Goal: Navigation & Orientation: Find specific page/section

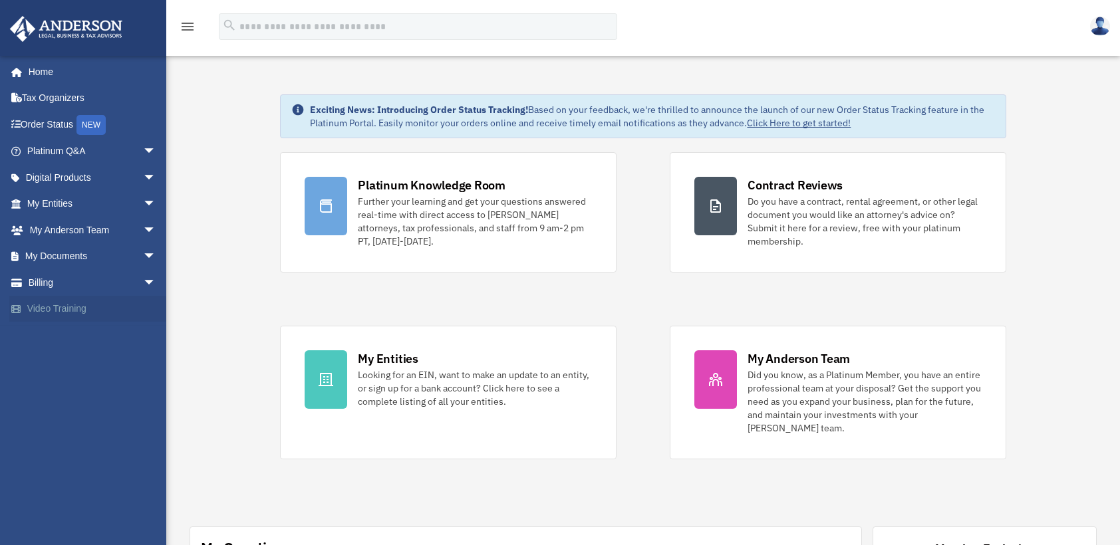
click at [60, 307] on link "Video Training" at bounding box center [92, 309] width 167 height 27
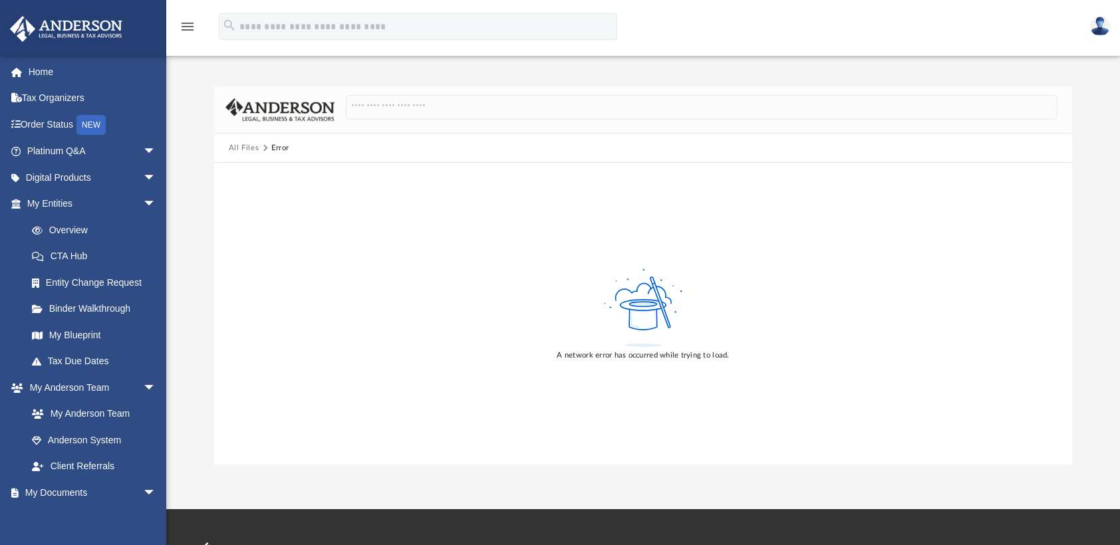
drag, startPoint x: 495, startPoint y: 348, endPoint x: 479, endPoint y: 343, distance: 16.8
click at [495, 348] on div "A network error has occurred while trying to load." at bounding box center [643, 314] width 859 height 302
click at [245, 151] on button "All Files" at bounding box center [244, 148] width 31 height 12
click at [85, 332] on link "My Blueprint" at bounding box center [98, 335] width 158 height 27
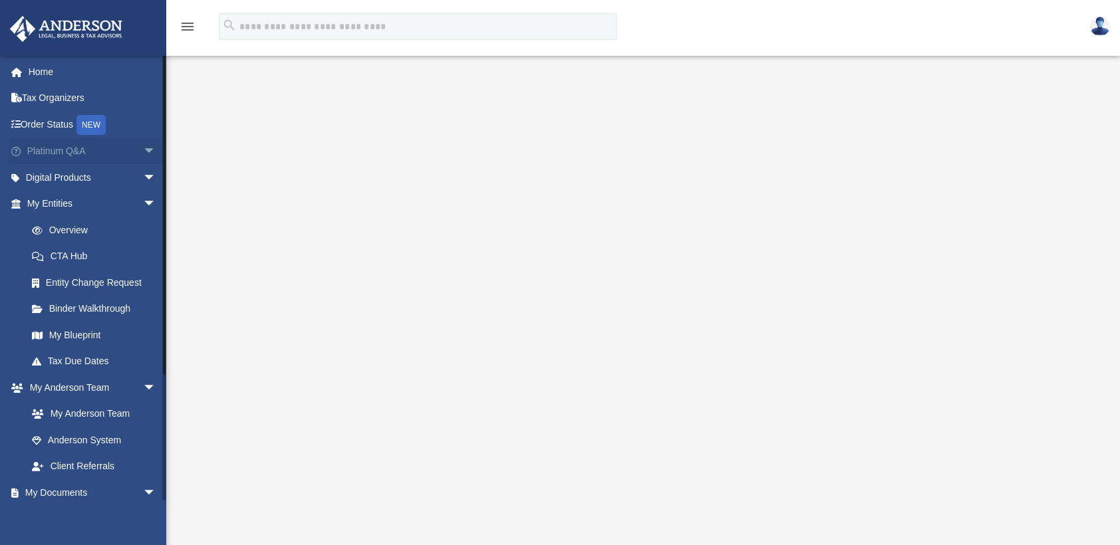
click at [143, 150] on span "arrow_drop_down" at bounding box center [156, 151] width 27 height 27
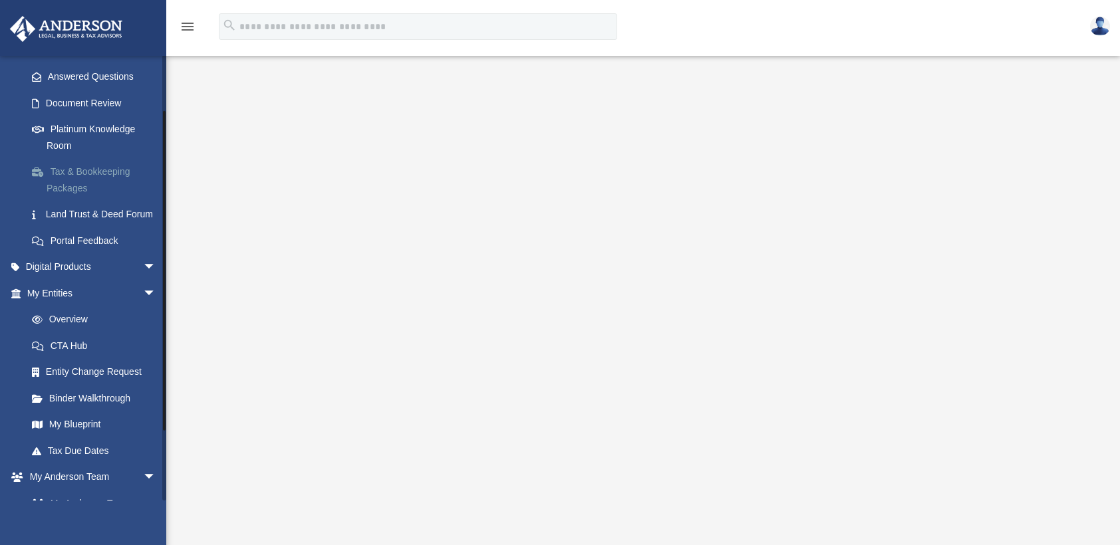
scroll to position [200, 0]
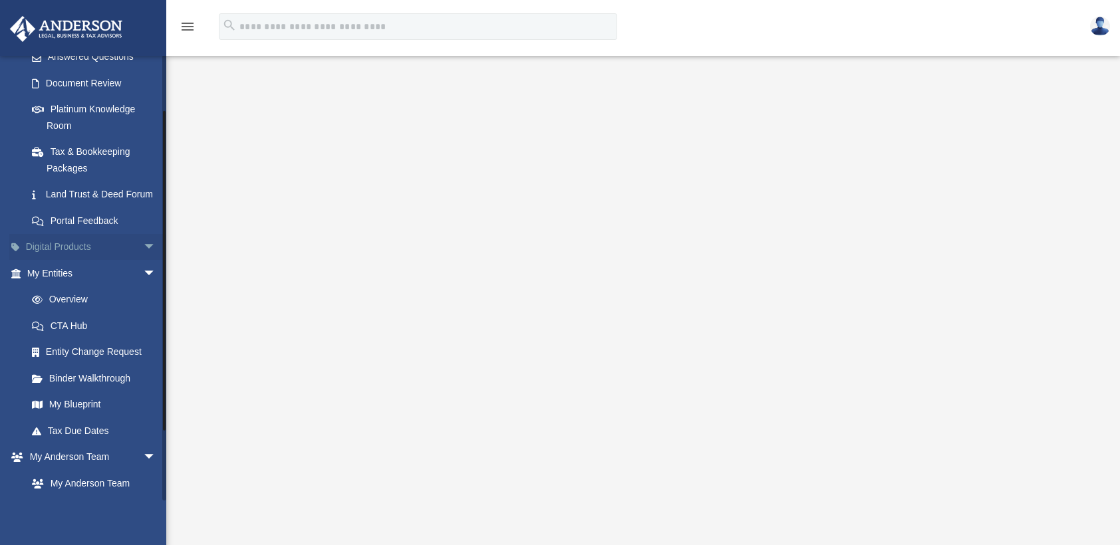
click at [143, 261] on span "arrow_drop_down" at bounding box center [156, 247] width 27 height 27
click at [82, 335] on div "Virtual Bookkeeping" at bounding box center [103, 326] width 113 height 17
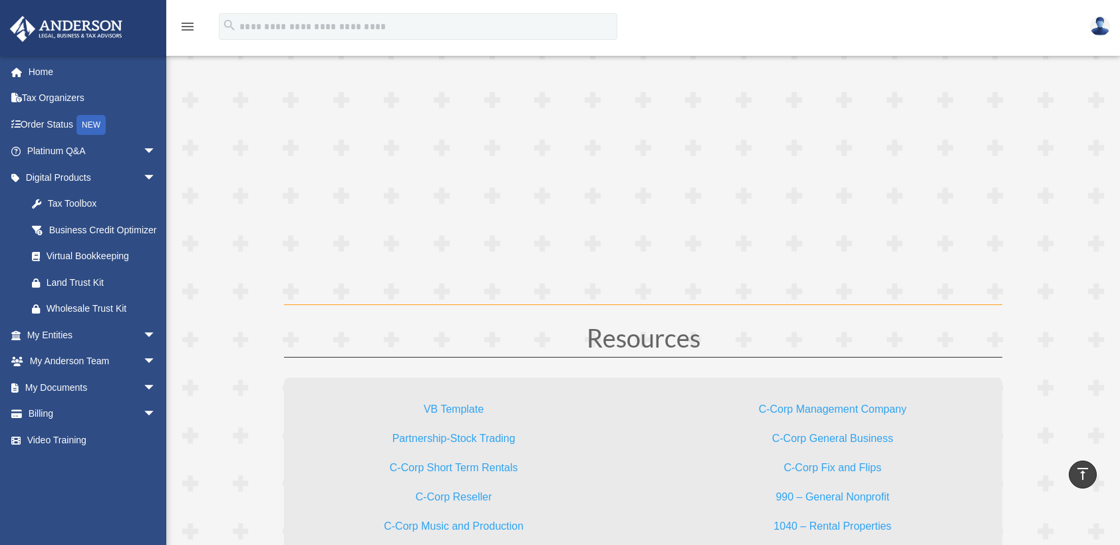
scroll to position [3857, 0]
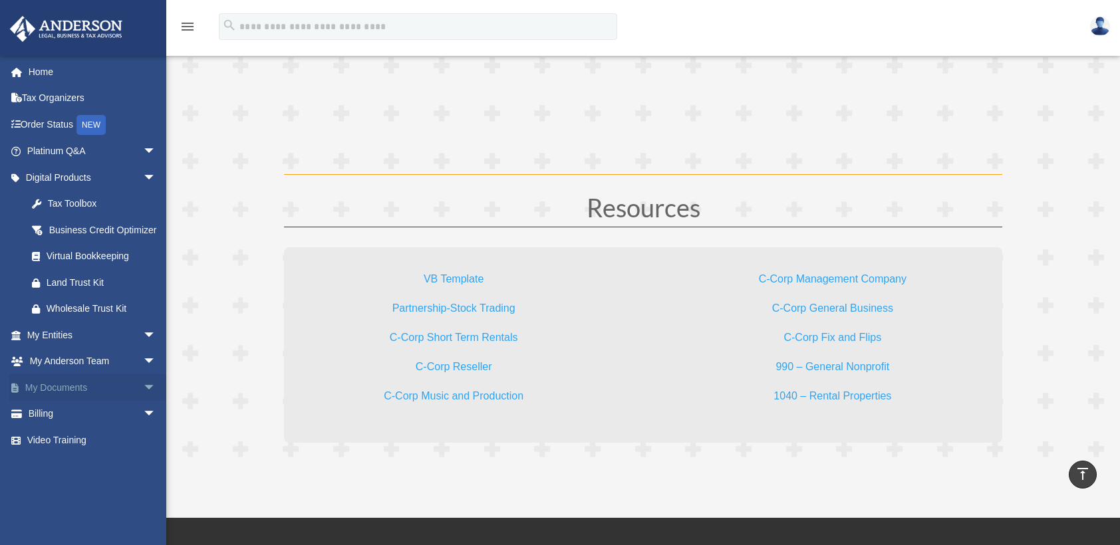
click at [82, 401] on link "My Documents arrow_drop_down" at bounding box center [92, 387] width 167 height 27
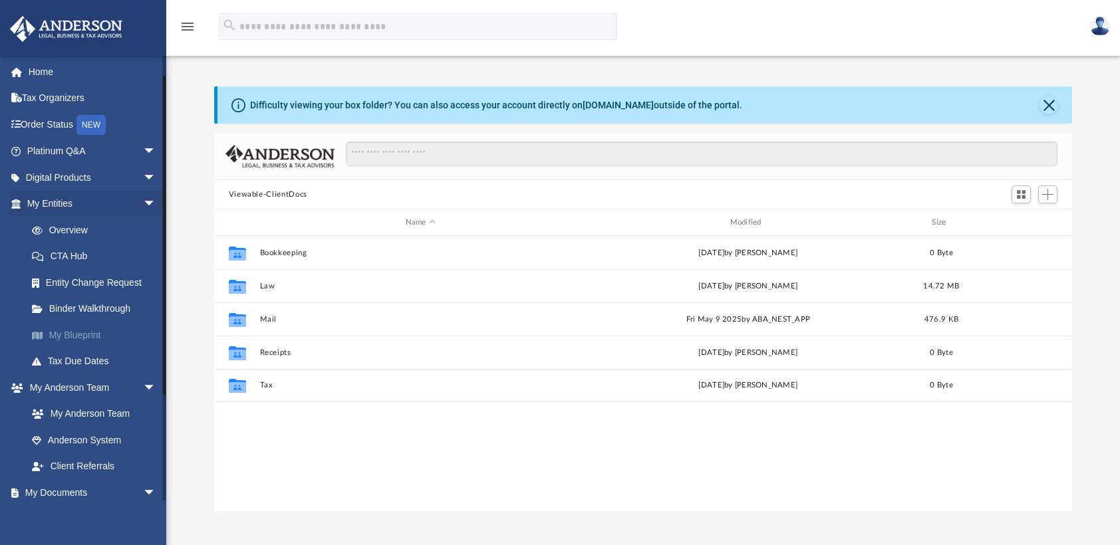
scroll to position [67, 0]
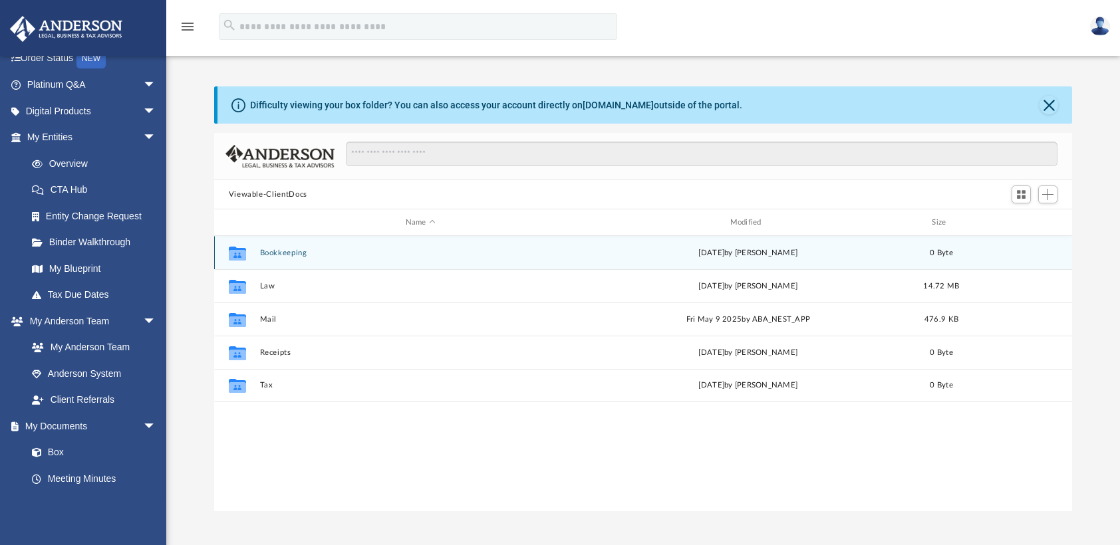
click at [289, 251] on button "Bookkeeping" at bounding box center [420, 253] width 322 height 9
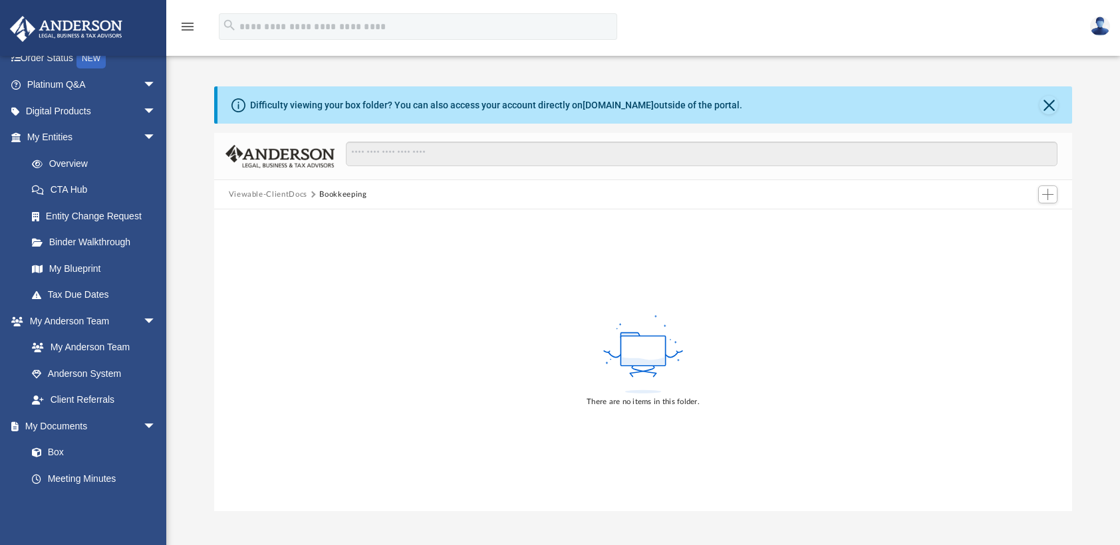
click at [287, 194] on button "Viewable-ClientDocs" at bounding box center [268, 195] width 78 height 12
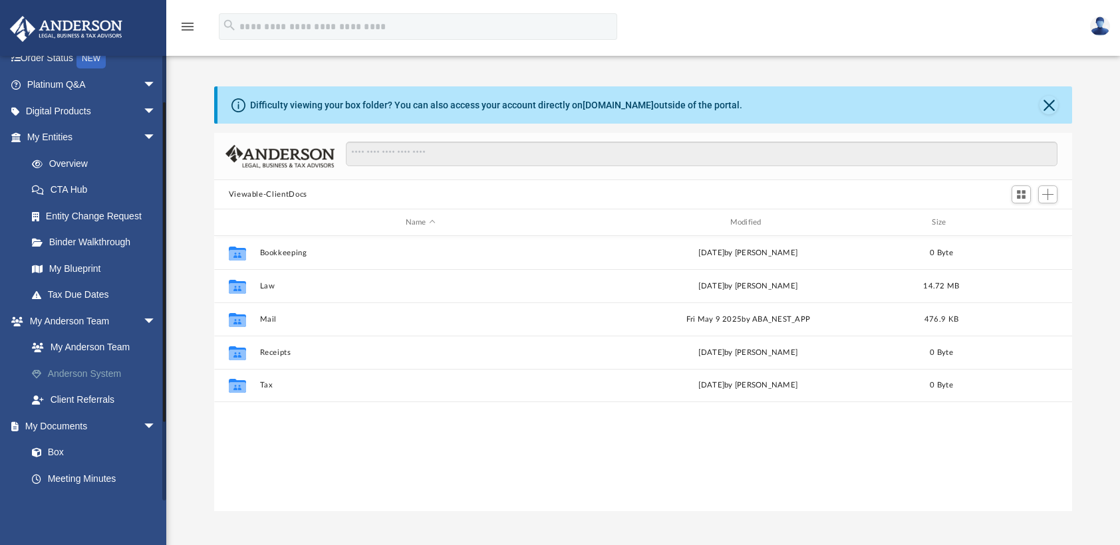
scroll to position [0, 0]
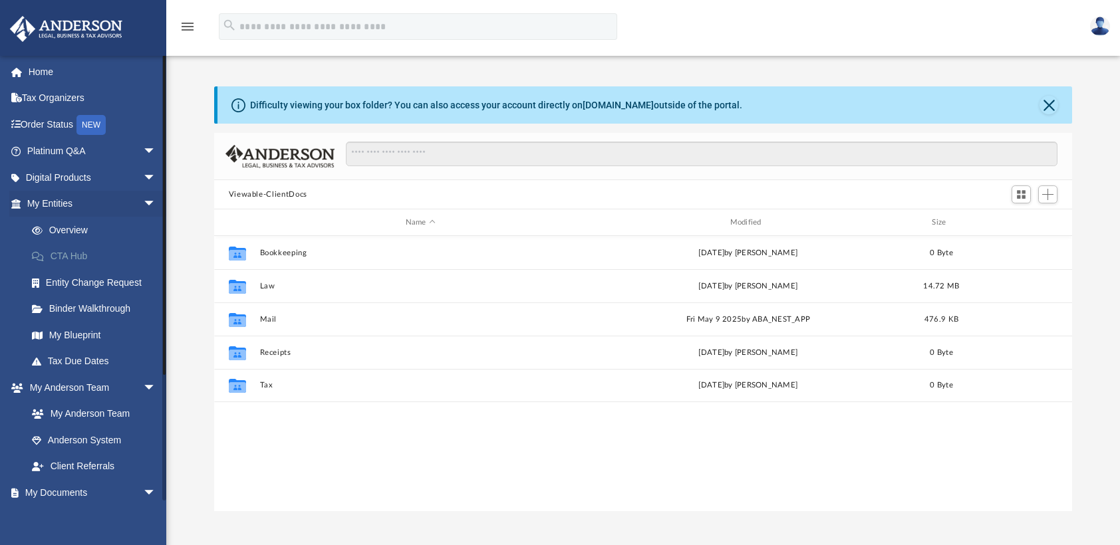
click at [81, 257] on link "CTA Hub" at bounding box center [98, 256] width 158 height 27
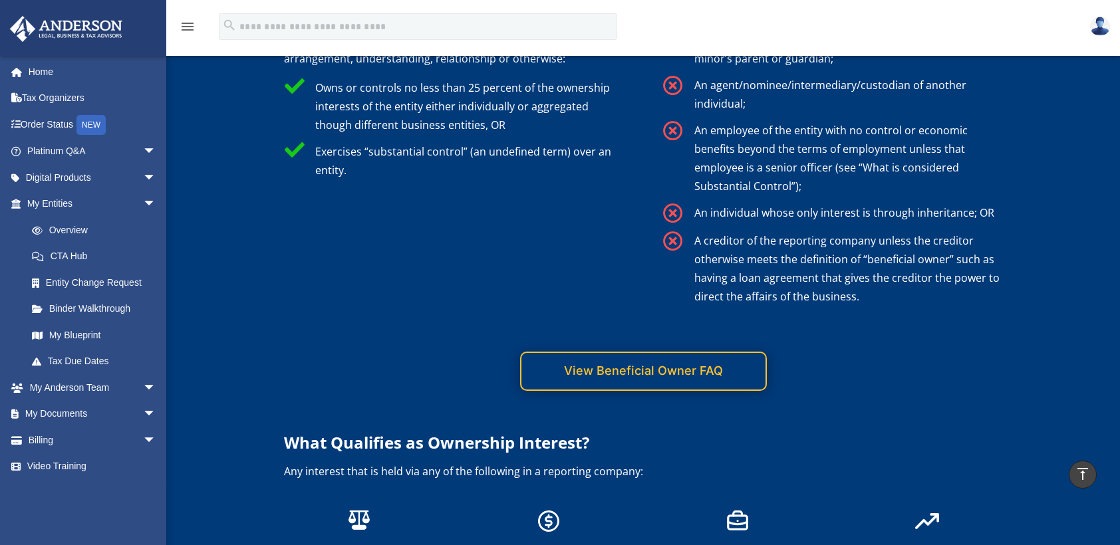
scroll to position [2793, 0]
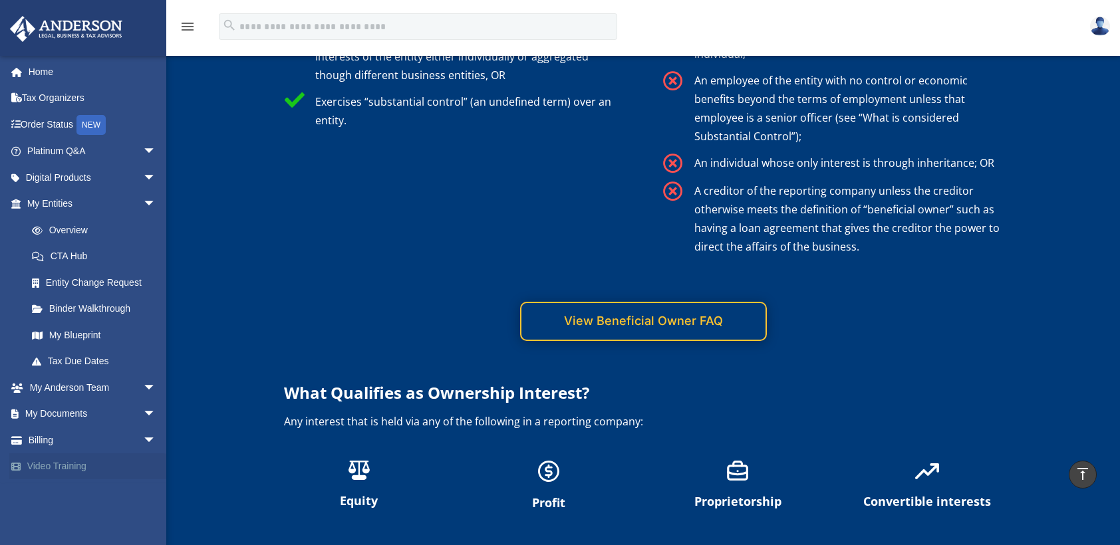
click at [53, 470] on link "Video Training" at bounding box center [92, 467] width 167 height 27
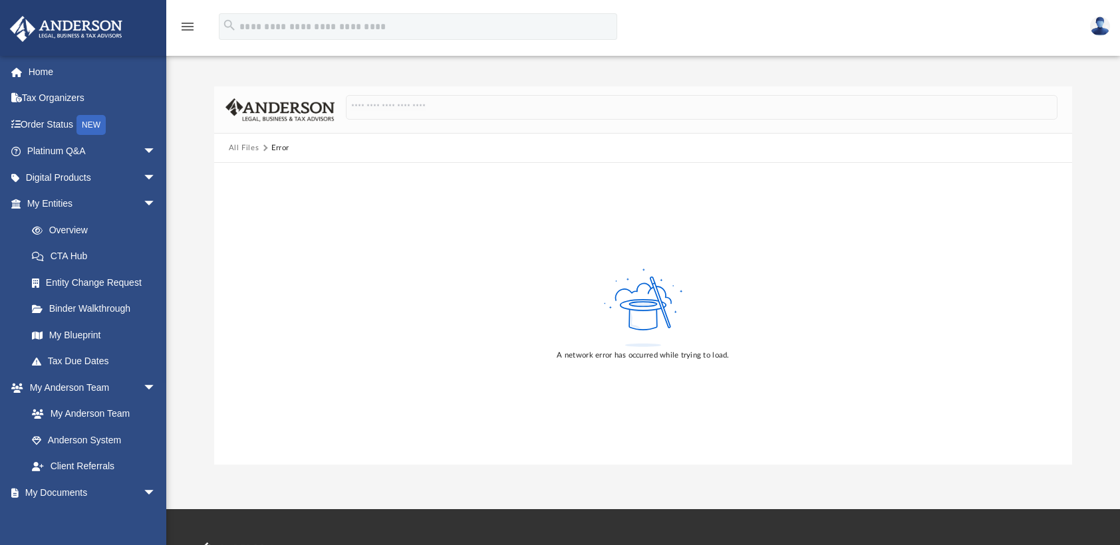
click at [1101, 20] on img at bounding box center [1100, 26] width 20 height 19
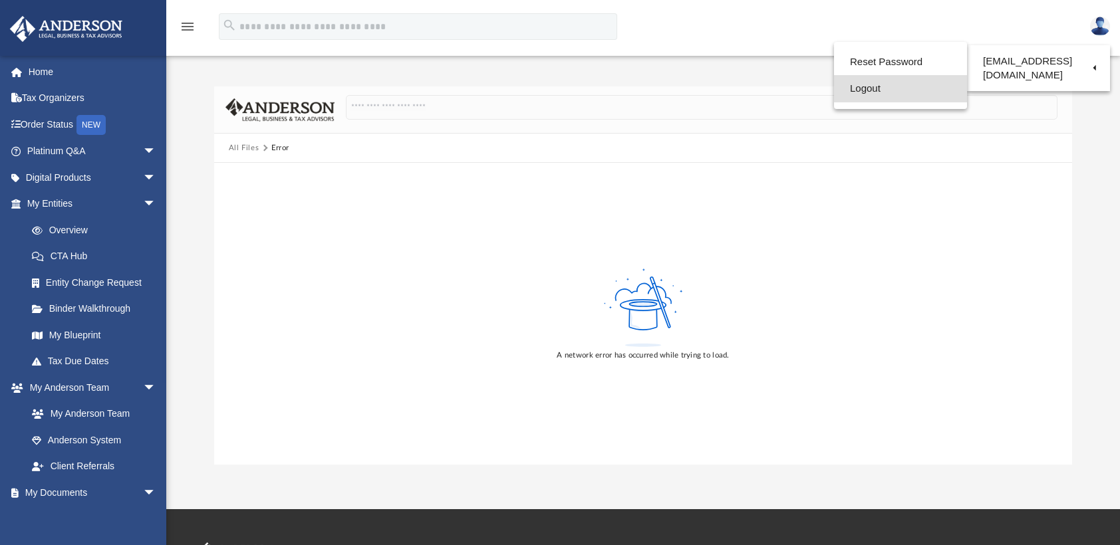
click at [863, 90] on link "Logout" at bounding box center [900, 88] width 133 height 27
